Goal: Task Accomplishment & Management: Manage account settings

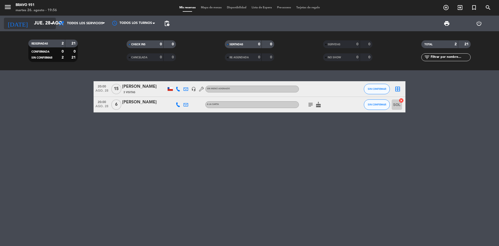
click at [42, 23] on input "jue. 28 ago." at bounding box center [61, 23] width 60 height 10
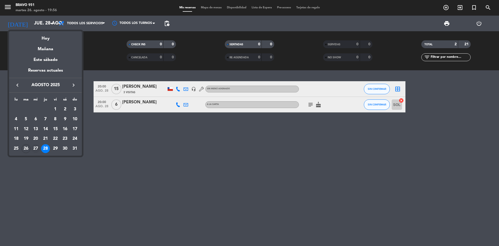
click at [36, 147] on div "27" at bounding box center [35, 148] width 9 height 9
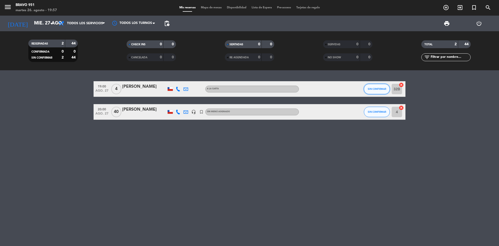
click at [380, 87] on button "SIN CONFIRMAR" at bounding box center [377, 89] width 26 height 10
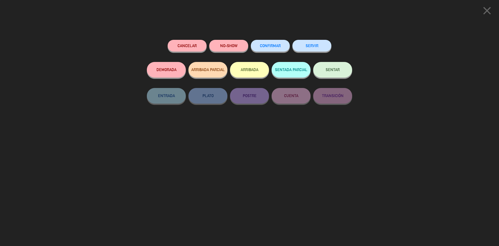
click at [273, 44] on button "CONFIRMAR" at bounding box center [270, 46] width 39 height 12
click at [287, 49] on button "CONFIRMAR" at bounding box center [270, 46] width 39 height 12
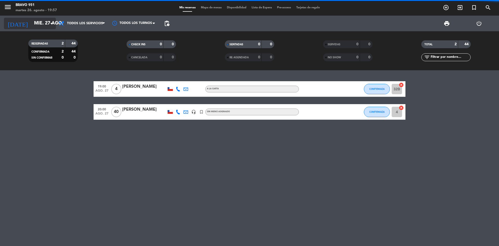
click at [35, 24] on input "mié. 27 ago." at bounding box center [61, 23] width 60 height 10
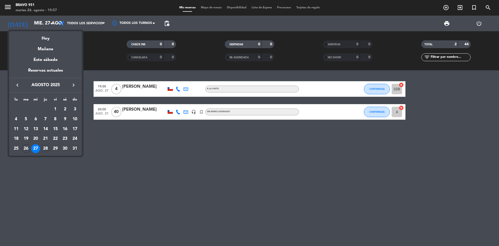
click at [43, 149] on div "28" at bounding box center [45, 148] width 9 height 9
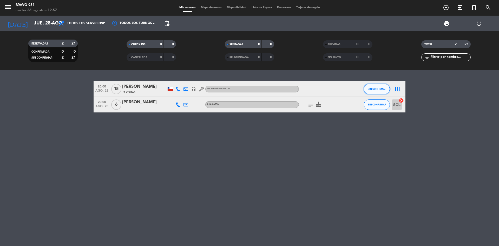
click at [377, 92] on button "SIN CONFIRMAR" at bounding box center [377, 89] width 26 height 10
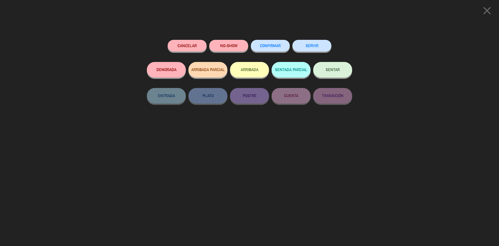
click at [264, 46] on span "CONFIRMAR" at bounding box center [270, 45] width 21 height 4
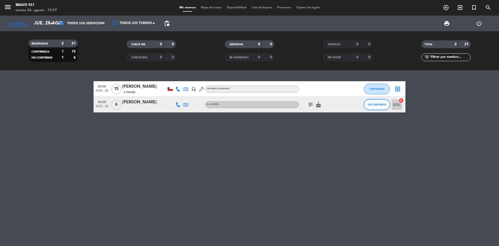
click at [374, 103] on span "SIN CONFIRMAR" at bounding box center [377, 104] width 18 height 3
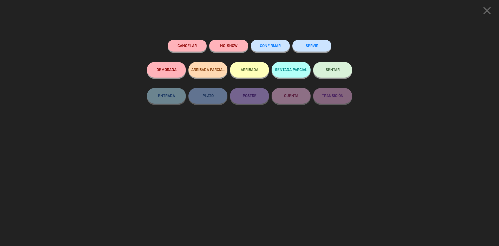
click at [269, 46] on span "CONFIRMAR" at bounding box center [270, 45] width 21 height 4
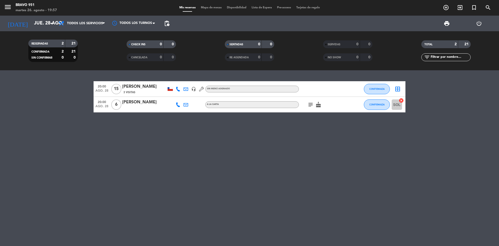
click at [310, 106] on icon "subject" at bounding box center [311, 104] width 6 height 6
click at [36, 22] on input "jue. 28 ago." at bounding box center [61, 23] width 60 height 10
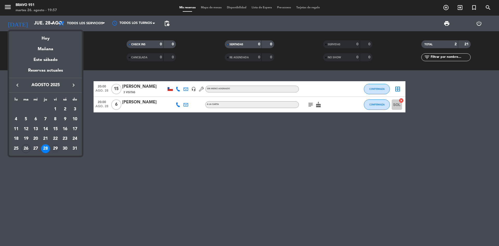
click at [53, 149] on div "29" at bounding box center [55, 148] width 9 height 9
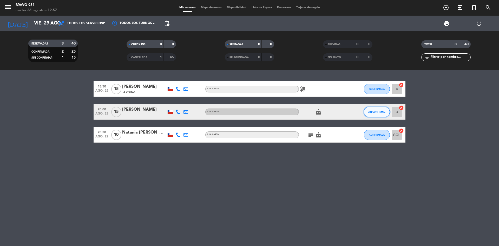
click at [371, 114] on button "SIN CONFIRMAR" at bounding box center [377, 112] width 26 height 10
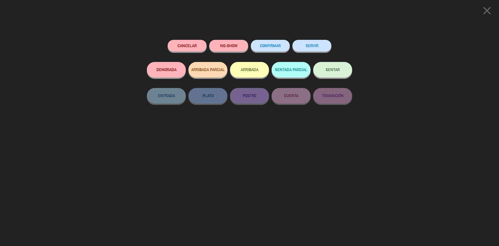
click at [268, 44] on button "CONFIRMAR" at bounding box center [270, 46] width 39 height 12
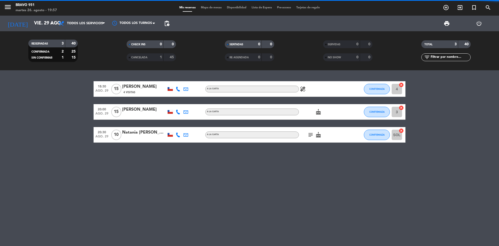
click at [154, 196] on div "18:30 [DATE] Mael Lambla 4 Visitas A la carta healing CONFIRMADA 4 cancel 20:00…" at bounding box center [249, 157] width 499 height 175
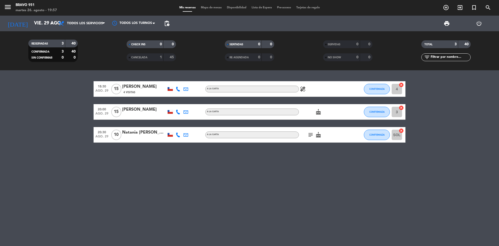
click at [320, 110] on icon "cake" at bounding box center [318, 112] width 6 height 6
click at [318, 113] on icon "cake" at bounding box center [318, 112] width 6 height 6
click at [317, 136] on icon "cake" at bounding box center [318, 135] width 6 height 6
click at [310, 135] on icon "subject" at bounding box center [311, 135] width 6 height 6
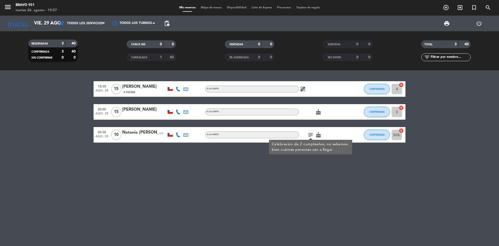
click at [310, 135] on icon "subject" at bounding box center [311, 135] width 6 height 6
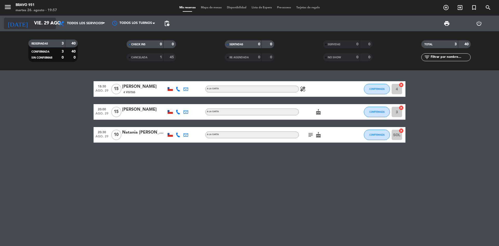
click at [38, 25] on input "vie. 29 ago." at bounding box center [61, 23] width 60 height 10
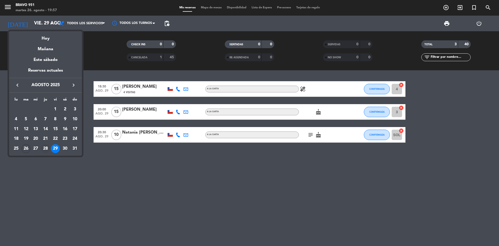
click at [45, 149] on div "28" at bounding box center [45, 148] width 9 height 9
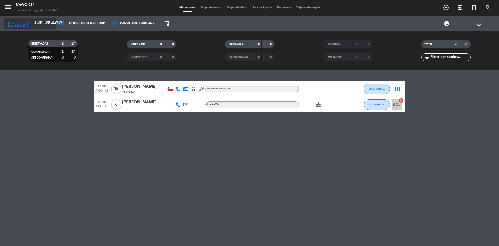
click at [38, 21] on input "jue. 28 ago." at bounding box center [61, 23] width 60 height 10
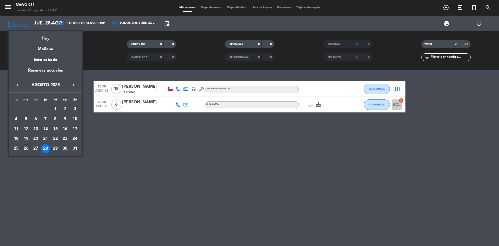
click at [63, 148] on div "30" at bounding box center [65, 148] width 9 height 9
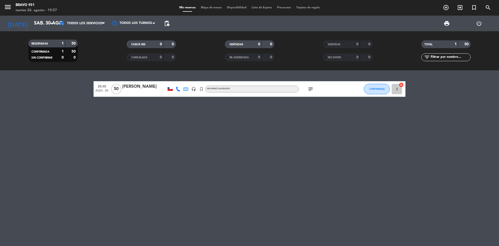
click at [310, 90] on icon "subject" at bounding box center [311, 89] width 6 height 6
click at [311, 89] on icon "subject" at bounding box center [311, 89] width 6 height 6
click at [48, 22] on input "sáb. 30 ago." at bounding box center [61, 23] width 60 height 10
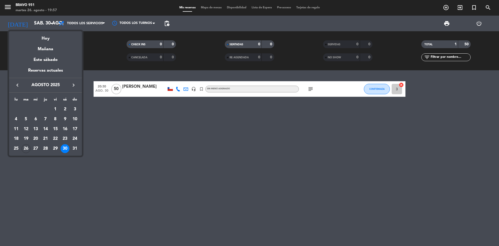
click at [77, 85] on button "keyboard_arrow_right" at bounding box center [73, 85] width 9 height 7
click at [26, 116] on div "2" at bounding box center [26, 119] width 9 height 9
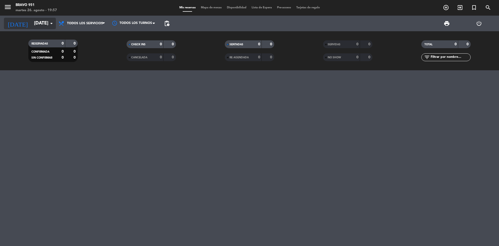
click at [31, 25] on input "[DATE]" at bounding box center [61, 23] width 60 height 10
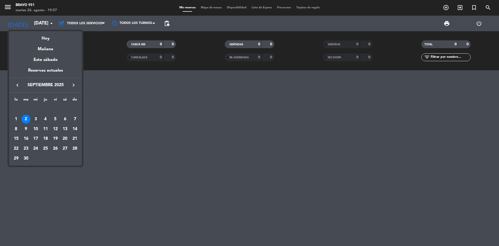
click at [36, 118] on div "3" at bounding box center [35, 119] width 9 height 9
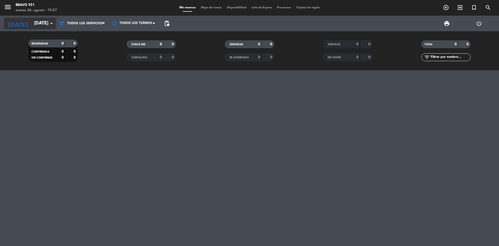
click at [38, 22] on input "[DATE]" at bounding box center [61, 23] width 60 height 10
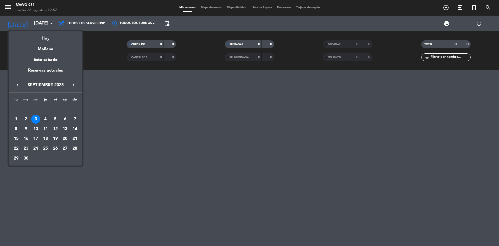
click at [46, 119] on div "4" at bounding box center [45, 119] width 9 height 9
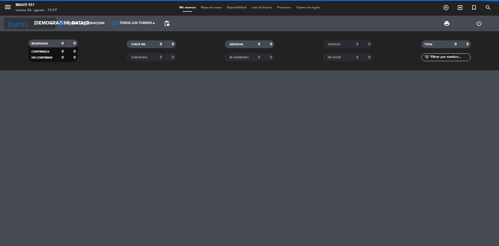
click at [37, 20] on input "[DEMOGRAPHIC_DATA][DATE]" at bounding box center [61, 23] width 60 height 10
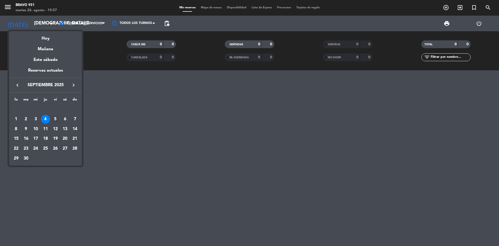
click at [57, 118] on div "5" at bounding box center [55, 119] width 9 height 9
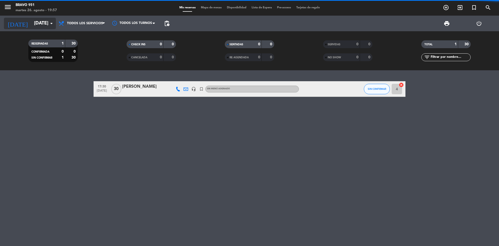
click at [33, 24] on input "[DATE]" at bounding box center [61, 23] width 60 height 10
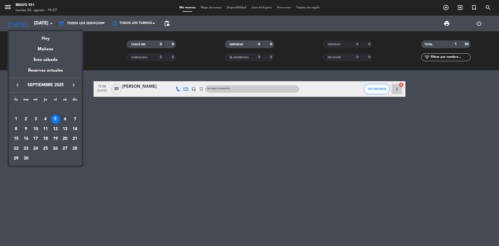
click at [65, 120] on div "6" at bounding box center [65, 119] width 9 height 9
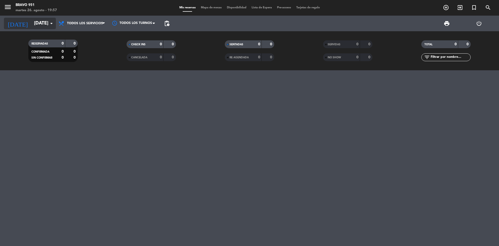
click at [37, 23] on input "[DATE]" at bounding box center [61, 23] width 60 height 10
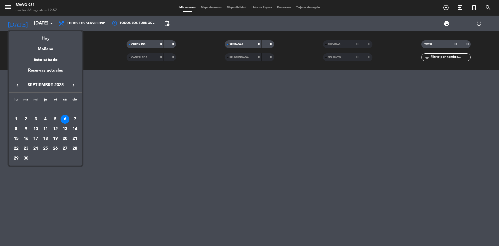
click at [15, 87] on icon "keyboard_arrow_left" at bounding box center [17, 85] width 6 height 6
click at [73, 85] on icon "keyboard_arrow_right" at bounding box center [73, 85] width 6 height 6
click at [16, 86] on icon "keyboard_arrow_left" at bounding box center [17, 85] width 6 height 6
click at [37, 149] on div "27" at bounding box center [35, 148] width 9 height 9
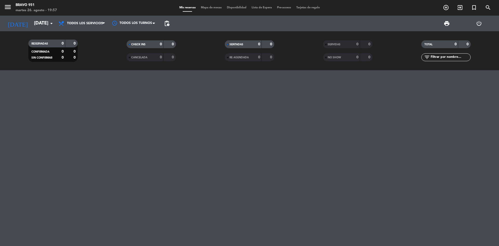
type input "mié. 27 ago."
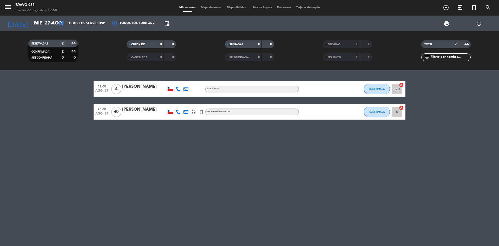
drag, startPoint x: 80, startPoint y: 149, endPoint x: 83, endPoint y: 140, distance: 9.5
click at [81, 149] on div "19:00 [DATE] 4 [PERSON_NAME] A la carta CONFIRMADA 32B cancel 20:00 [DATE] [PER…" at bounding box center [249, 157] width 499 height 175
